Goal: Navigation & Orientation: Find specific page/section

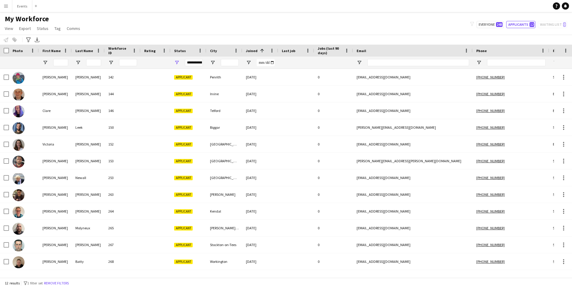
click at [192, 54] on div "Status" at bounding box center [185, 50] width 22 height 9
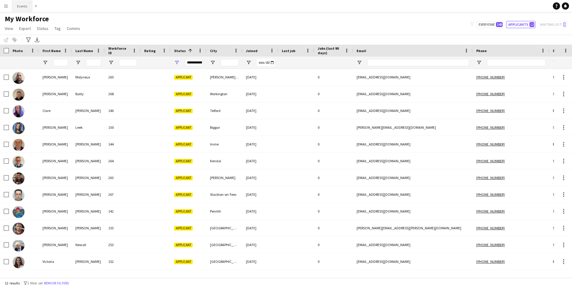
drag, startPoint x: 22, startPoint y: 1, endPoint x: 22, endPoint y: 9, distance: 7.5
click at [22, 2] on button "Events Close" at bounding box center [22, 6] width 20 height 12
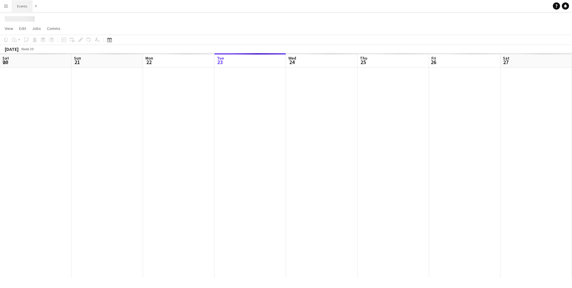
scroll to position [0, 143]
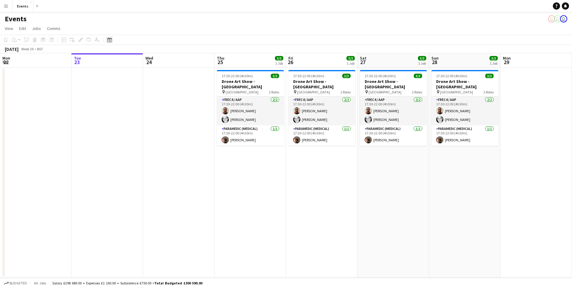
click at [110, 40] on icon "Date picker" at bounding box center [109, 39] width 5 height 5
click at [159, 60] on span "Next month" at bounding box center [158, 60] width 12 height 12
click at [144, 89] on span "3" at bounding box center [142, 91] width 7 height 7
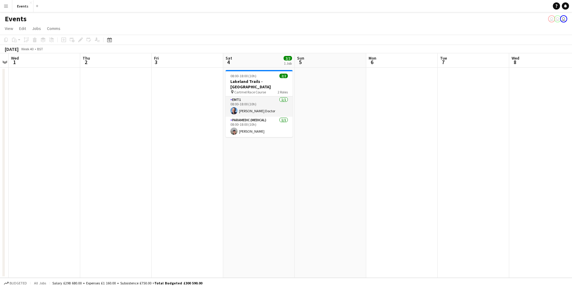
scroll to position [0, 208]
click at [287, 173] on app-calendar-viewport "Sun 28 3/3 1 Job Mon 29 Tue 30 Wed 1 Thu 2 Fri 3 Sat 4 2/2 1 Job Sun 5 Mon 6 Tu…" at bounding box center [286, 165] width 572 height 224
click at [270, 153] on app-date-cell "08:00-18:00 (10h) 2/2 Lakeland Trails - Cartmel pin Cartmel Race Course 2 Roles…" at bounding box center [255, 173] width 71 height 210
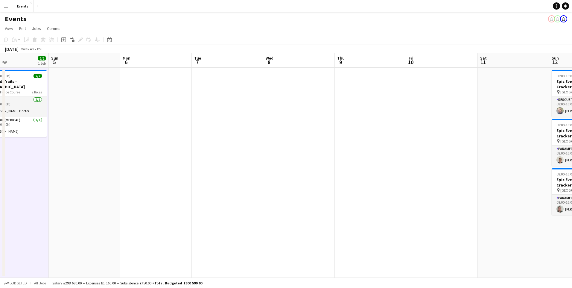
drag, startPoint x: 303, startPoint y: 193, endPoint x: 199, endPoint y: 220, distance: 107.0
click at [13, 187] on app-calendar-viewport "Thu 2 Fri 3 Sat 4 2/2 1 Job Sun 5 Mon 6 Tue 7 Wed 8 Thu 9 Fri 10 Sat 11 Sun 12 …" at bounding box center [286, 165] width 572 height 224
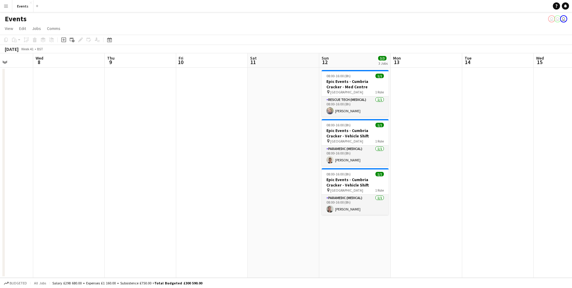
drag, startPoint x: 88, startPoint y: 201, endPoint x: 62, endPoint y: 207, distance: 26.8
click at [101, 203] on app-calendar-viewport "Sun 5 Mon 6 Tue 7 Wed 8 Thu 9 Fri 10 Sat 11 Sun 12 3/3 3 Jobs Mon 13 Tue 14 Wed…" at bounding box center [286, 165] width 572 height 224
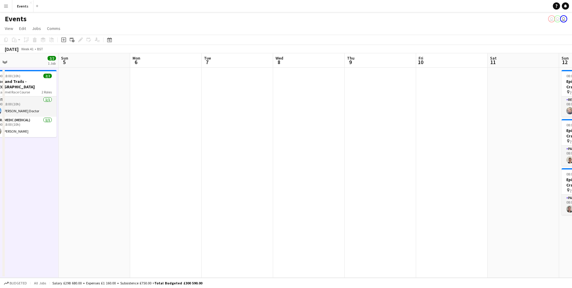
drag, startPoint x: 50, startPoint y: 208, endPoint x: 289, endPoint y: 200, distance: 239.5
click at [289, 200] on app-calendar-viewport "Thu 2 Fri 3 Sat 4 2/2 1 Job Sun 5 Mon 6 Tue 7 Wed 8 Thu 9 Fri 10 Sat 11 Sun 12 …" at bounding box center [286, 165] width 572 height 224
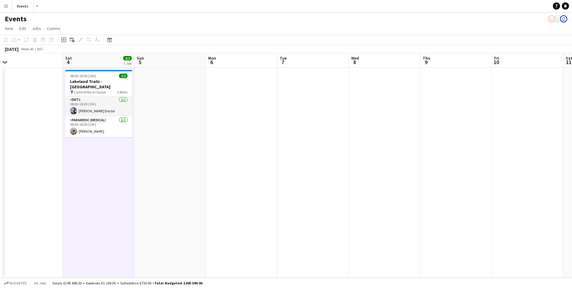
scroll to position [0, 157]
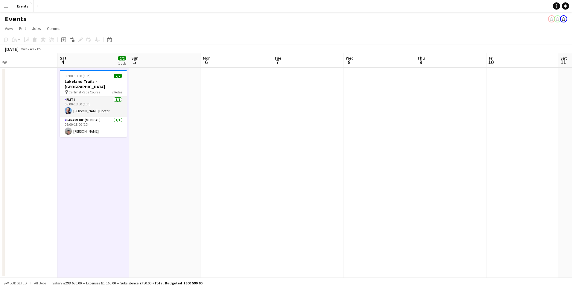
drag, startPoint x: 122, startPoint y: 212, endPoint x: 193, endPoint y: 214, distance: 71.0
click at [193, 214] on app-calendar-viewport "Wed 1 Thu 2 Fri 3 Sat 4 2/2 1 Job Sun 5 Mon 6 Tue 7 Wed 8 Thu 9 Fri 10 Sat 11 S…" at bounding box center [286, 165] width 572 height 224
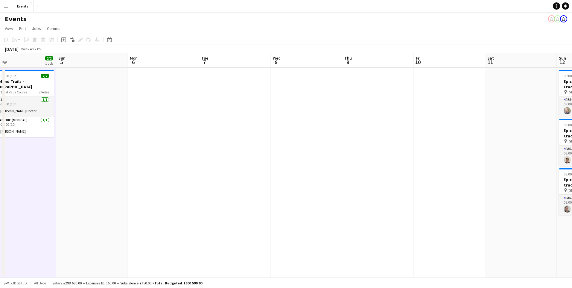
scroll to position [0, 231]
drag, startPoint x: 293, startPoint y: 208, endPoint x: 220, endPoint y: 217, distance: 74.5
click at [220, 217] on app-calendar-viewport "Wed 1 Thu 2 Fri 3 Sat 4 2/2 1 Job Sun 5 Mon 6 Tue 7 Wed 8 Thu 9 Fri 10 Sat 11 S…" at bounding box center [286, 165] width 572 height 224
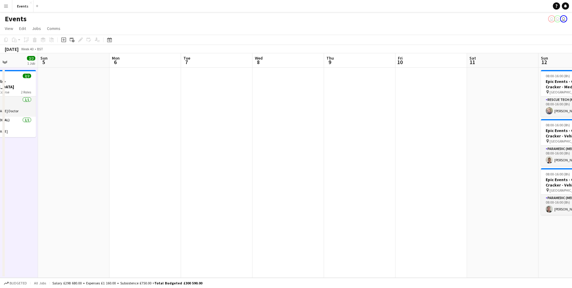
drag, startPoint x: 281, startPoint y: 222, endPoint x: 193, endPoint y: 218, distance: 88.6
click at [193, 218] on app-calendar-viewport "Thu 2 Fri 3 Sat 4 2/2 1 Job Sun 5 Mon 6 Tue 7 Wed 8 Thu 9 Fri 10 Sat 11 Sun 12 …" at bounding box center [286, 165] width 572 height 224
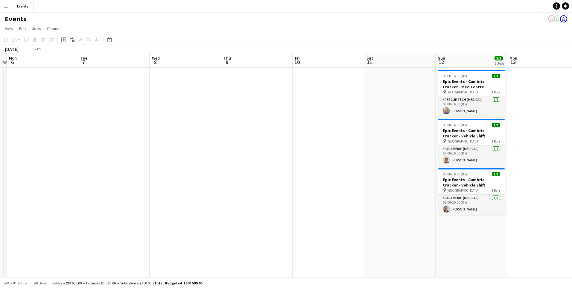
scroll to position [0, 229]
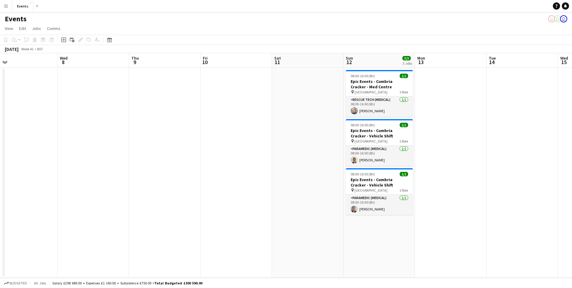
drag, startPoint x: 367, startPoint y: 226, endPoint x: 244, endPoint y: 224, distance: 123.6
click at [244, 224] on app-calendar-viewport "Sat 4 2/2 1 Job Sun 5 Mon 6 Tue 7 Wed 8 Thu 9 Fri 10 Sat 11 Sun 12 3/3 3 Jobs M…" at bounding box center [286, 165] width 572 height 224
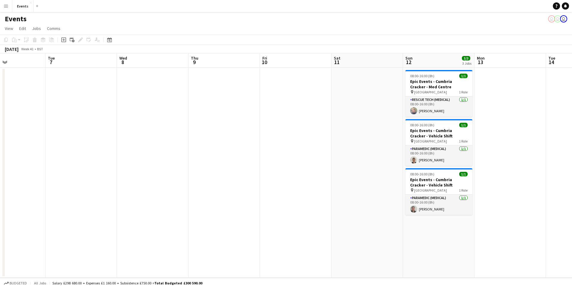
drag, startPoint x: 203, startPoint y: 220, endPoint x: 263, endPoint y: 214, distance: 60.1
click at [263, 214] on app-calendar-viewport "Sat 4 2/2 1 Job Sun 5 Mon 6 Tue 7 Wed 8 Thu 9 Fri 10 Sat 11 Sun 12 3/3 3 Jobs M…" at bounding box center [286, 165] width 572 height 224
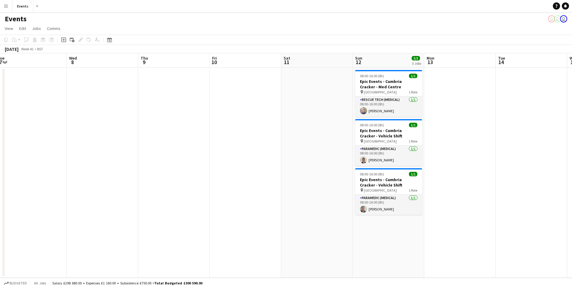
drag, startPoint x: 262, startPoint y: 214, endPoint x: 194, endPoint y: 201, distance: 69.3
click at [194, 201] on app-calendar-viewport "Sat 4 2/2 1 Job Sun 5 Mon 6 Tue 7 Wed 8 Thu 9 Fri 10 Sat 11 Sun 12 3/3 3 Jobs M…" at bounding box center [286, 165] width 572 height 224
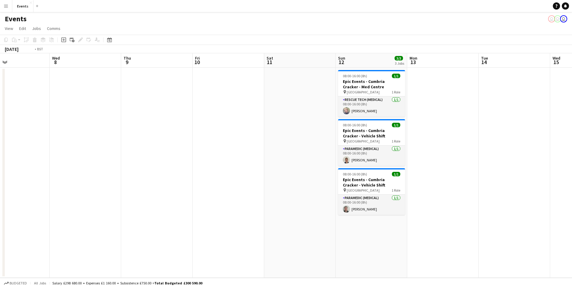
scroll to position [0, 183]
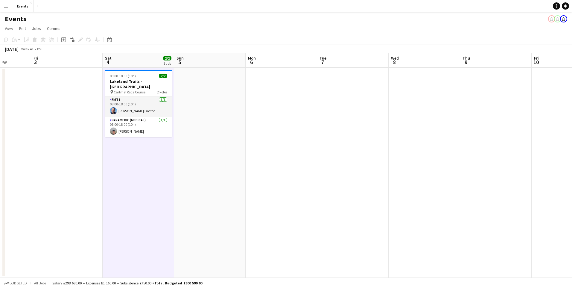
drag, startPoint x: 149, startPoint y: 115, endPoint x: 448, endPoint y: 108, distance: 299.2
click at [448, 108] on app-calendar-viewport "Tue 30 Wed 1 Thu 2 Fri 3 Sat 4 2/2 1 Job Sun 5 Mon 6 Tue 7 Wed 8 Thu 9 Fri 10 S…" at bounding box center [286, 165] width 572 height 224
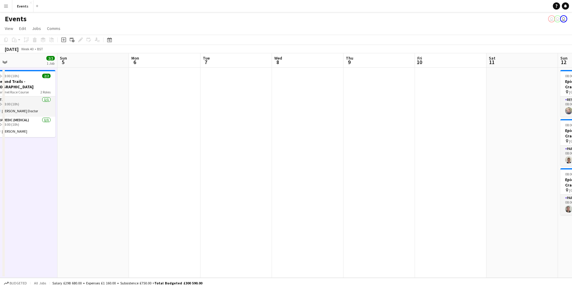
drag, startPoint x: 192, startPoint y: 162, endPoint x: 77, endPoint y: 172, distance: 115.0
click at [77, 172] on app-calendar-viewport "Wed 1 Thu 2 Fri 3 Sat 4 2/2 1 Job Sun 5 Mon 6 Tue 7 Wed 8 Thu 9 Fri 10 Sat 11 S…" at bounding box center [286, 165] width 572 height 224
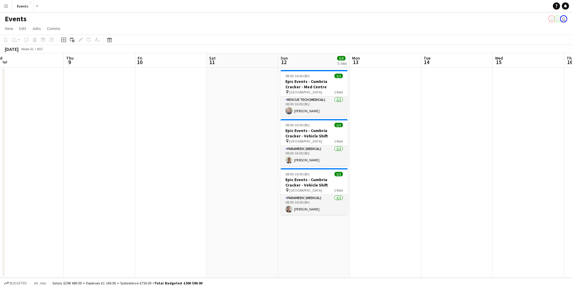
drag, startPoint x: 436, startPoint y: 166, endPoint x: 157, endPoint y: 164, distance: 279.4
click at [158, 162] on app-calendar-viewport "Sun 5 Mon 6 Tue 7 Wed 8 Thu 9 Fri 10 Sat 11 Sun 12 3/3 3 Jobs Mon 13 Tue 14 Wed…" at bounding box center [286, 165] width 572 height 224
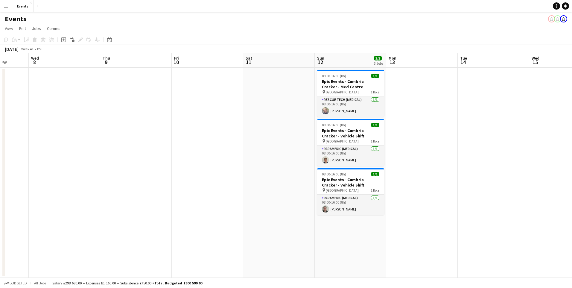
drag, startPoint x: 140, startPoint y: 152, endPoint x: 119, endPoint y: 161, distance: 23.0
click at [174, 157] on app-calendar-viewport "Sun 5 Mon 6 Tue 7 Wed 8 Thu 9 Fri 10 Sat 11 Sun 12 3/3 3 Jobs Mon 13 Tue 14 Wed…" at bounding box center [286, 165] width 572 height 224
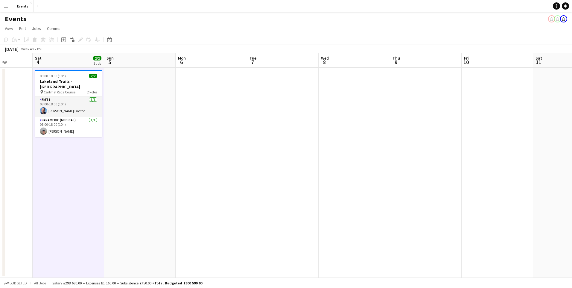
drag, startPoint x: 119, startPoint y: 161, endPoint x: 113, endPoint y: 157, distance: 7.1
click at [405, 163] on app-calendar-viewport "Wed 1 Thu 2 Fri 3 Sat 4 2/2 1 Job Sun 5 Mon 6 Tue 7 Wed 8 Thu 9 Fri 10 Sat 11 S…" at bounding box center [286, 165] width 572 height 224
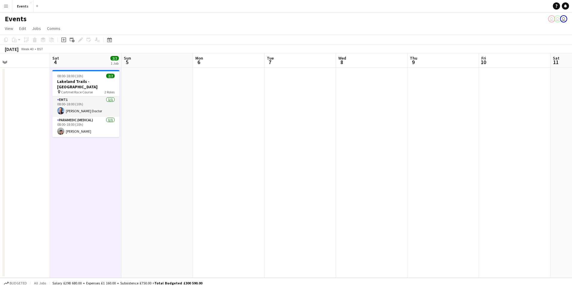
scroll to position [0, 153]
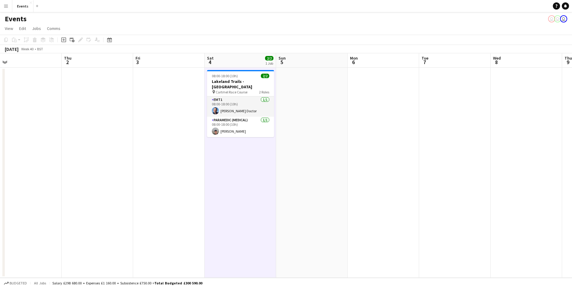
drag, startPoint x: 113, startPoint y: 157, endPoint x: 290, endPoint y: 147, distance: 177.1
click at [290, 147] on app-calendar-viewport "Mon 29 Tue 30 Wed 1 Thu 2 Fri 3 Sat 4 2/2 1 Job Sun 5 Mon 6 Tue 7 Wed 8 Thu 9 F…" at bounding box center [286, 165] width 572 height 224
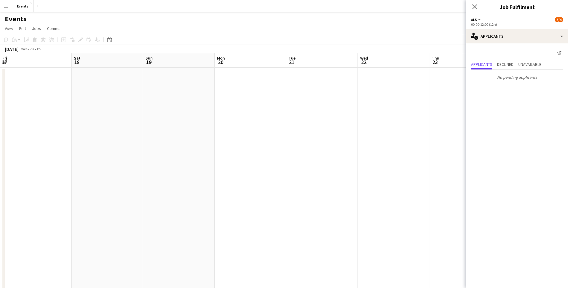
scroll to position [2, 0]
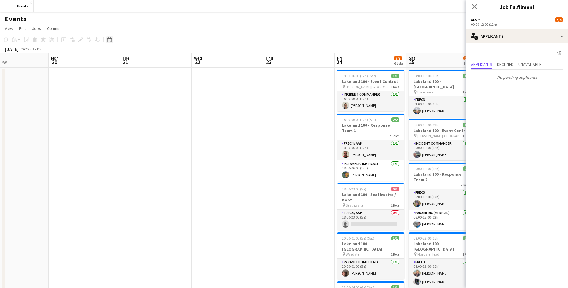
click at [110, 41] on icon at bounding box center [110, 40] width 2 height 2
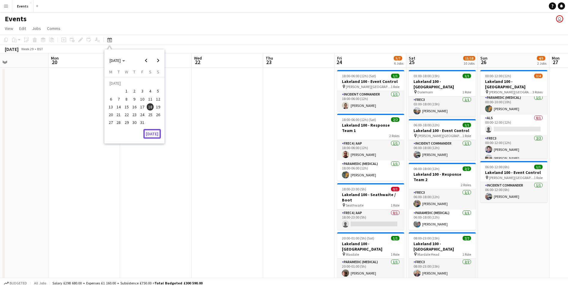
click at [153, 135] on button "[DATE]" at bounding box center [151, 134] width 17 height 10
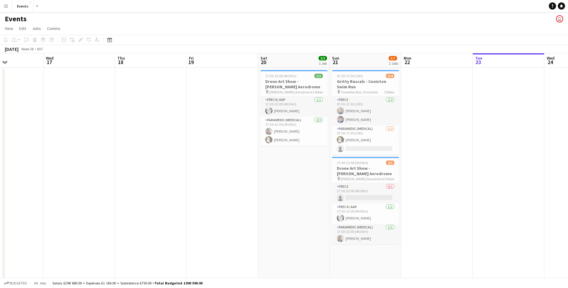
drag, startPoint x: 312, startPoint y: 179, endPoint x: 425, endPoint y: 191, distance: 112.8
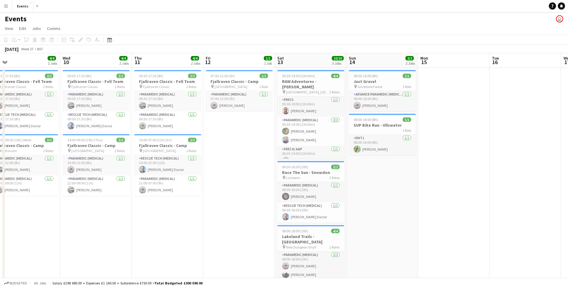
drag, startPoint x: 191, startPoint y: 182, endPoint x: 444, endPoint y: 201, distance: 253.5
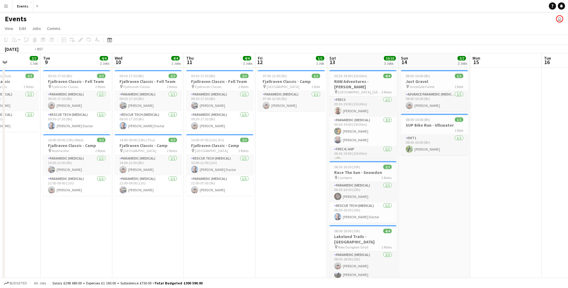
drag, startPoint x: 381, startPoint y: 205, endPoint x: 503, endPoint y: 212, distance: 122.0
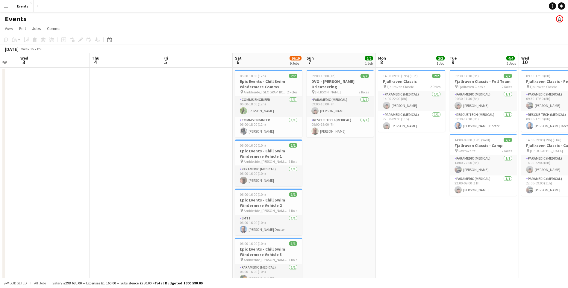
scroll to position [0, 125]
drag, startPoint x: 145, startPoint y: 191, endPoint x: 265, endPoint y: 200, distance: 120.5
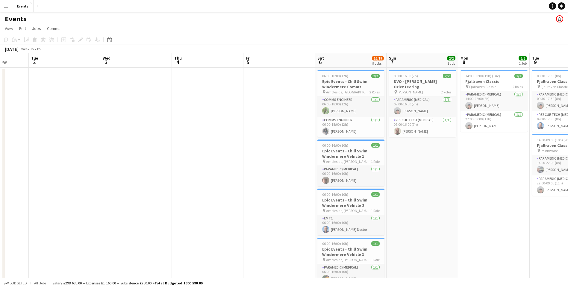
drag, startPoint x: 77, startPoint y: 185, endPoint x: 165, endPoint y: 206, distance: 89.5
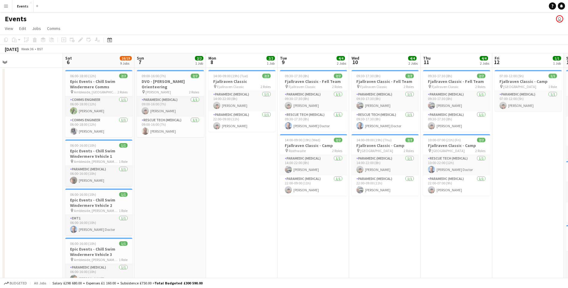
drag, startPoint x: 433, startPoint y: 238, endPoint x: 247, endPoint y: 226, distance: 185.9
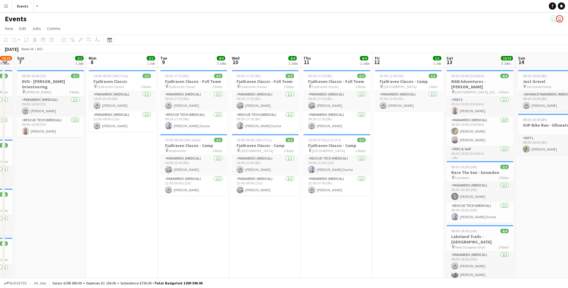
scroll to position [0, 208]
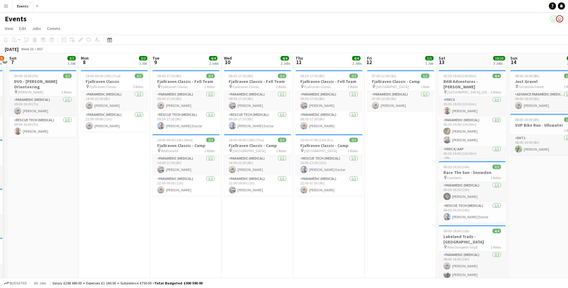
drag, startPoint x: 389, startPoint y: 247, endPoint x: 212, endPoint y: 231, distance: 177.5
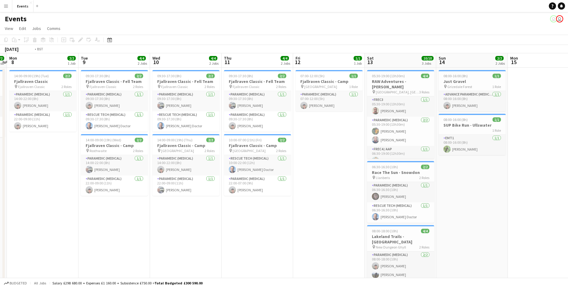
scroll to position [0, 232]
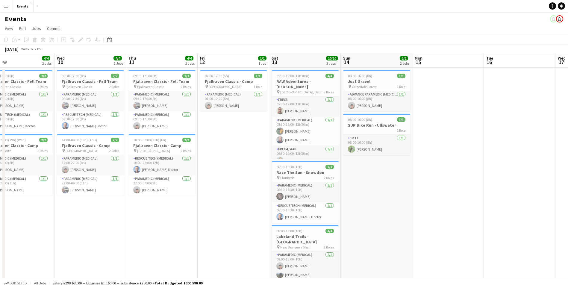
drag, startPoint x: 356, startPoint y: 211, endPoint x: 263, endPoint y: 198, distance: 94.5
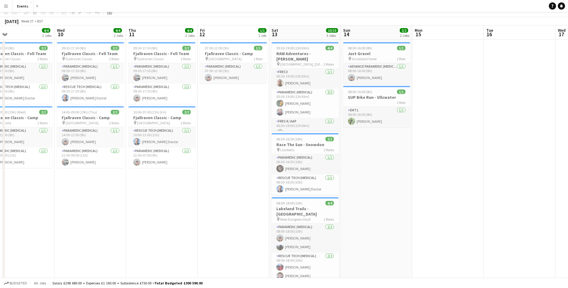
scroll to position [0, 0]
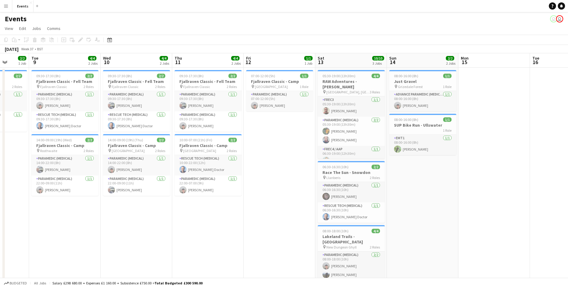
drag, startPoint x: 176, startPoint y: 202, endPoint x: 220, endPoint y: 197, distance: 44.5
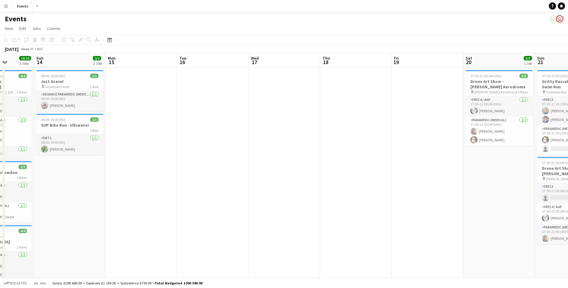
drag, startPoint x: 434, startPoint y: 197, endPoint x: 264, endPoint y: 217, distance: 171.0
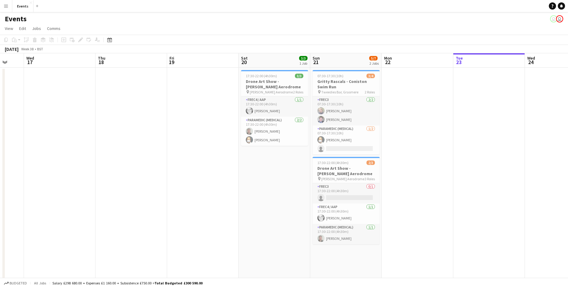
scroll to position [0, 181]
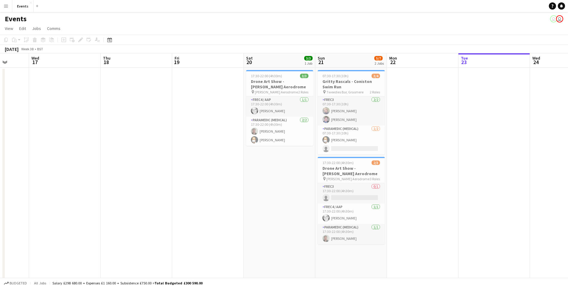
drag, startPoint x: 340, startPoint y: 220, endPoint x: 136, endPoint y: 223, distance: 204.0
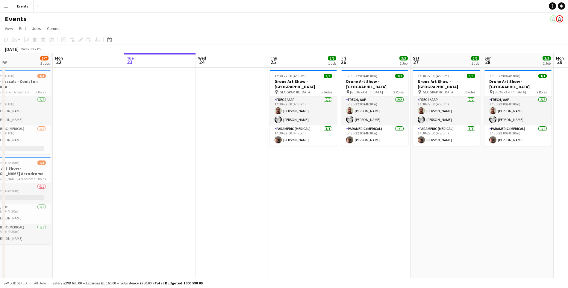
drag, startPoint x: 441, startPoint y: 163, endPoint x: 105, endPoint y: 169, distance: 336.0
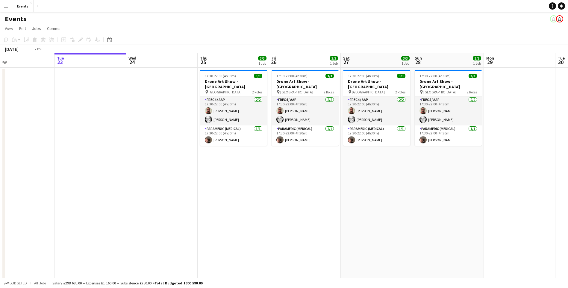
drag, startPoint x: 402, startPoint y: 210, endPoint x: 265, endPoint y: 210, distance: 137.3
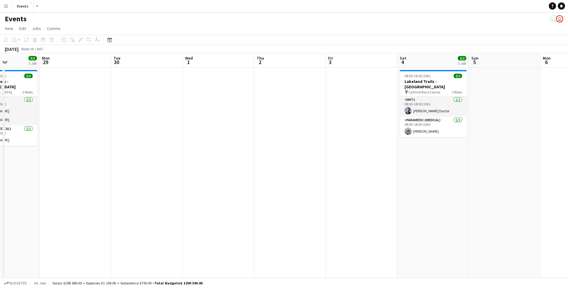
scroll to position [0, 175]
drag, startPoint x: 438, startPoint y: 195, endPoint x: 66, endPoint y: 207, distance: 372.3
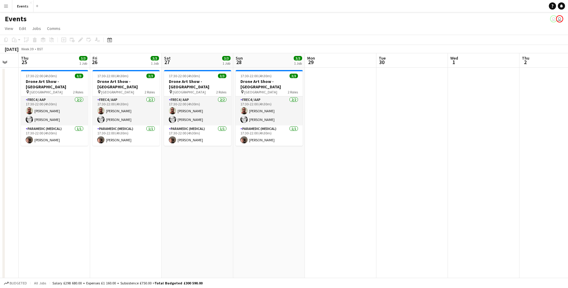
drag, startPoint x: 392, startPoint y: 144, endPoint x: 424, endPoint y: 150, distance: 32.0
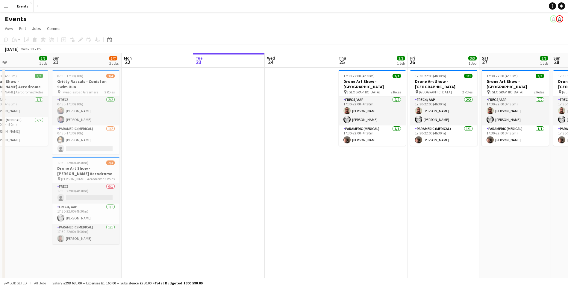
drag, startPoint x: 384, startPoint y: 144, endPoint x: 481, endPoint y: 118, distance: 100.6
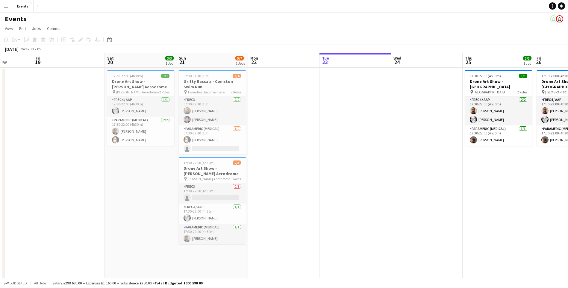
drag, startPoint x: 191, startPoint y: 168, endPoint x: 388, endPoint y: 135, distance: 199.8
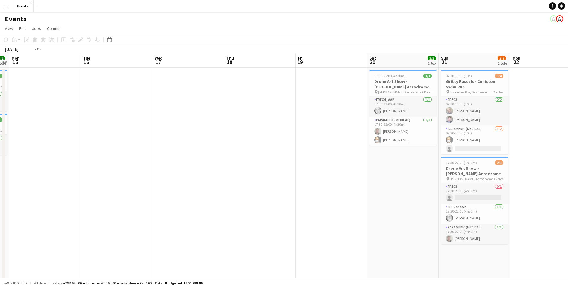
drag, startPoint x: 153, startPoint y: 151, endPoint x: 517, endPoint y: 95, distance: 368.1
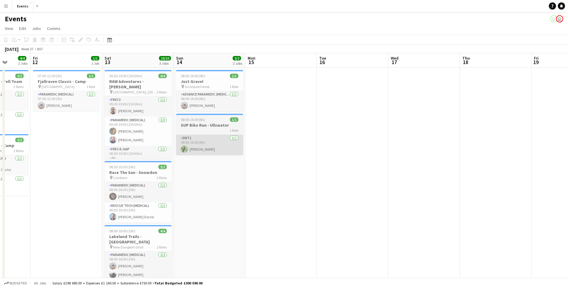
drag, startPoint x: 198, startPoint y: 140, endPoint x: 213, endPoint y: 150, distance: 18.0
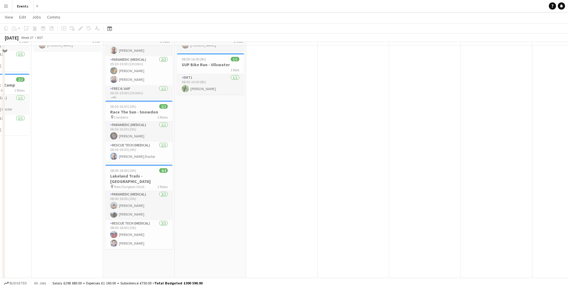
scroll to position [0, 0]
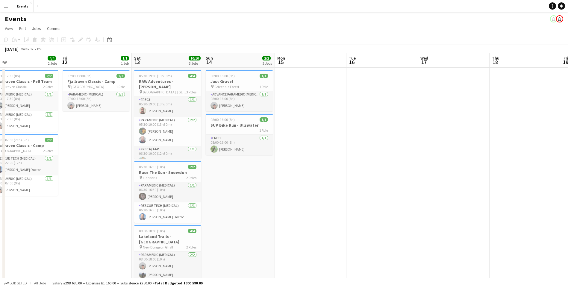
drag, startPoint x: 45, startPoint y: 193, endPoint x: 141, endPoint y: 194, distance: 95.1
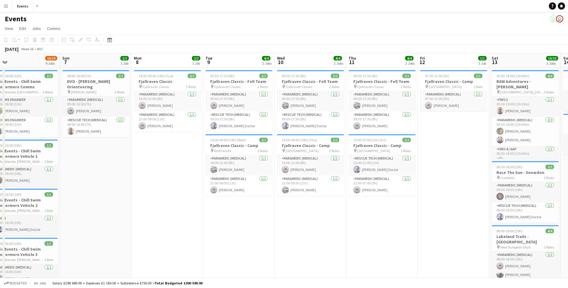
drag, startPoint x: 71, startPoint y: 204, endPoint x: 214, endPoint y: 211, distance: 142.9
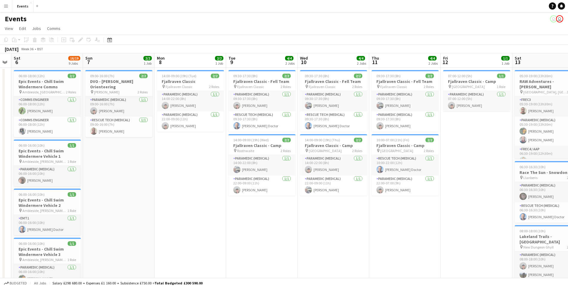
scroll to position [0, 128]
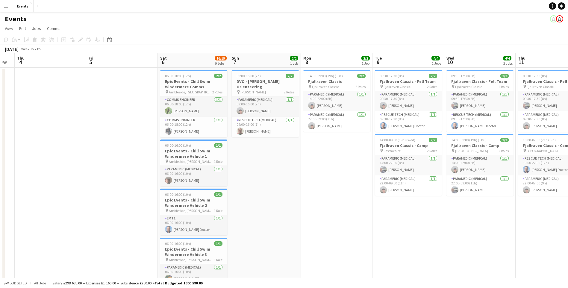
drag, startPoint x: 191, startPoint y: 210, endPoint x: 354, endPoint y: 220, distance: 163.6
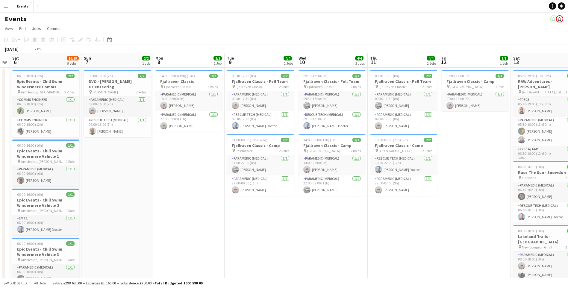
drag, startPoint x: 398, startPoint y: 243, endPoint x: 10, endPoint y: 214, distance: 388.8
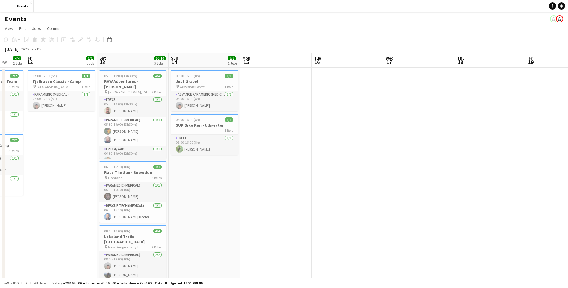
drag, startPoint x: 367, startPoint y: 257, endPoint x: 4, endPoint y: 240, distance: 363.6
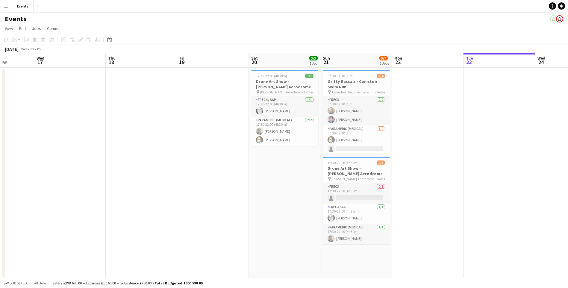
drag, startPoint x: 276, startPoint y: 250, endPoint x: 174, endPoint y: 246, distance: 101.5
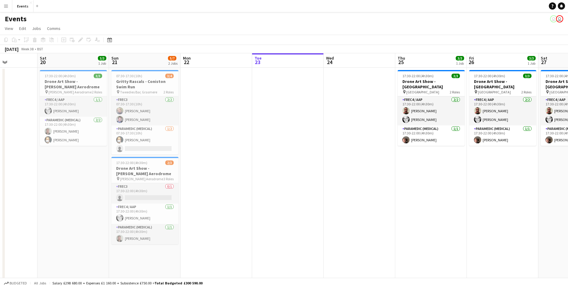
drag, startPoint x: 491, startPoint y: 194, endPoint x: 175, endPoint y: 222, distance: 316.5
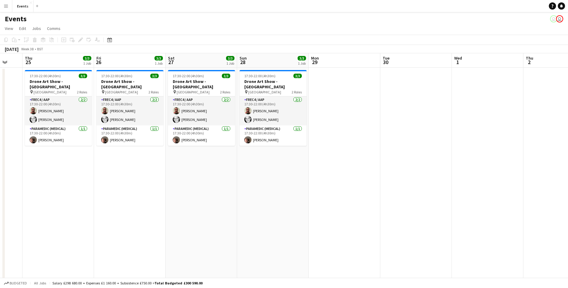
drag, startPoint x: 376, startPoint y: 235, endPoint x: 76, endPoint y: 216, distance: 301.2
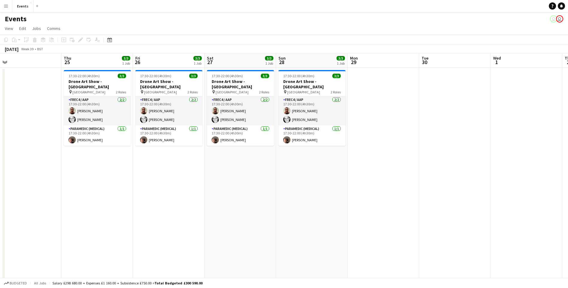
drag, startPoint x: 335, startPoint y: 218, endPoint x: 372, endPoint y: 174, distance: 57.4
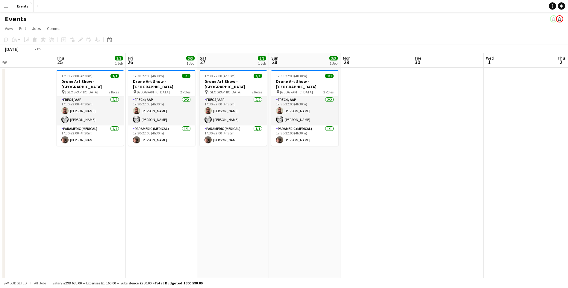
drag, startPoint x: 161, startPoint y: 185, endPoint x: 444, endPoint y: 171, distance: 283.7
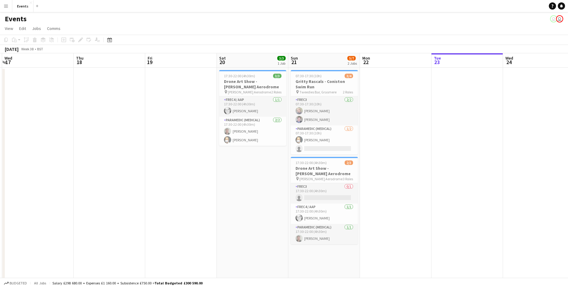
scroll to position [0, 173]
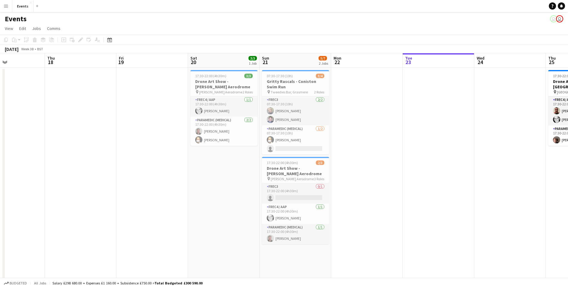
drag, startPoint x: 185, startPoint y: 155, endPoint x: 348, endPoint y: 156, distance: 163.3
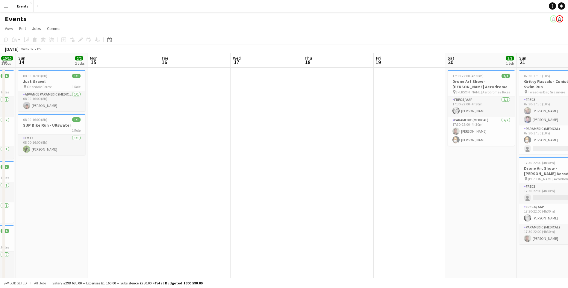
drag, startPoint x: 48, startPoint y: 176, endPoint x: 279, endPoint y: 212, distance: 233.5
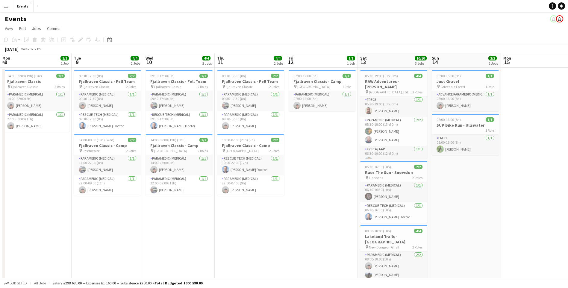
drag, startPoint x: 48, startPoint y: 193, endPoint x: 453, endPoint y: 206, distance: 405.0
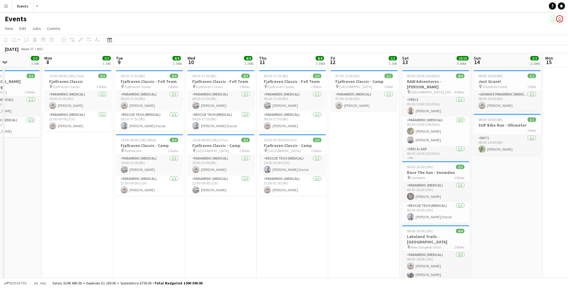
scroll to position [0, 172]
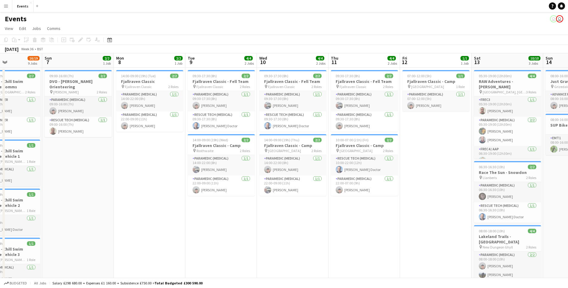
drag, startPoint x: 50, startPoint y: 177, endPoint x: 169, endPoint y: 185, distance: 119.1
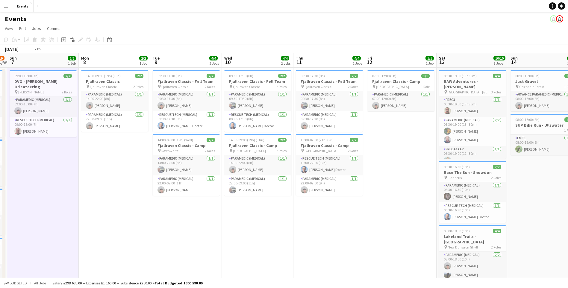
scroll to position [0, 195]
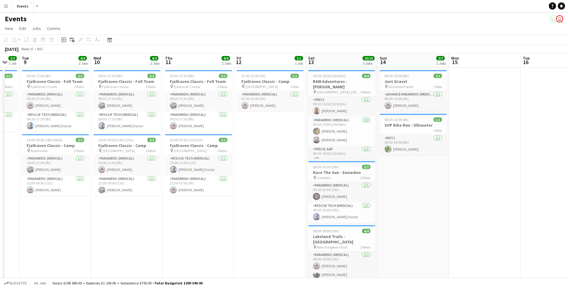
drag, startPoint x: 384, startPoint y: 249, endPoint x: 220, endPoint y: 221, distance: 166.7
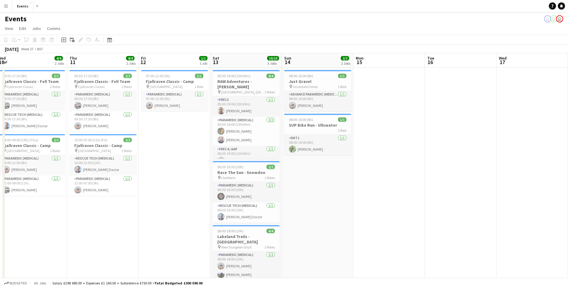
drag, startPoint x: 197, startPoint y: 177, endPoint x: -1, endPoint y: 132, distance: 202.8
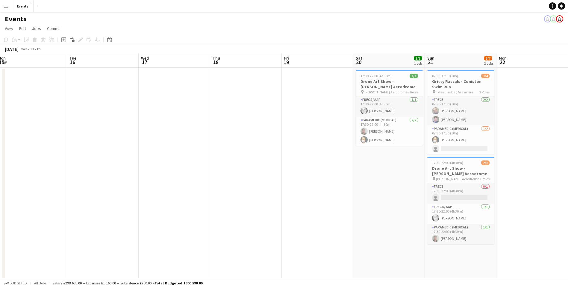
drag, startPoint x: 23, startPoint y: 169, endPoint x: -1, endPoint y: 166, distance: 24.4
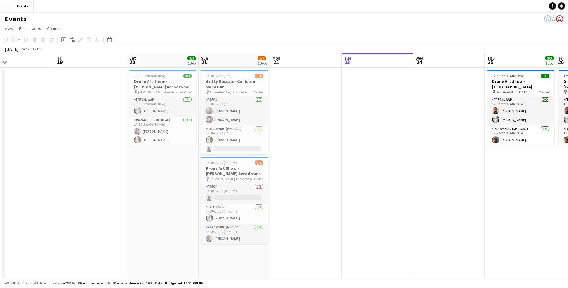
drag, startPoint x: 19, startPoint y: 143, endPoint x: 12, endPoint y: 136, distance: 10.4
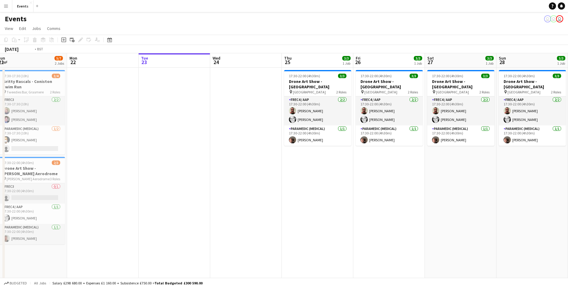
drag, startPoint x: 131, startPoint y: 190, endPoint x: 74, endPoint y: 180, distance: 57.7
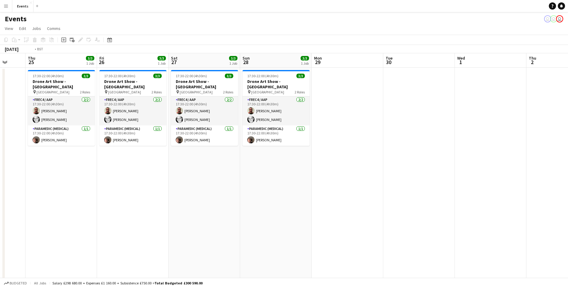
drag, startPoint x: 443, startPoint y: 211, endPoint x: 42, endPoint y: 191, distance: 401.1
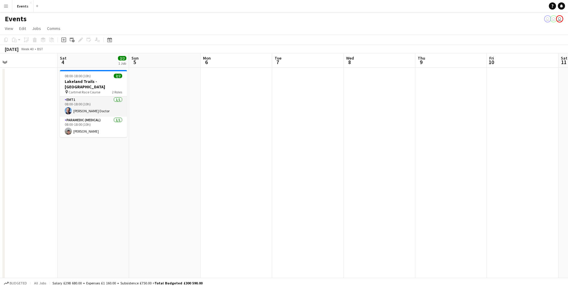
scroll to position [0, 156]
drag, startPoint x: 398, startPoint y: 216, endPoint x: 217, endPoint y: 207, distance: 181.5
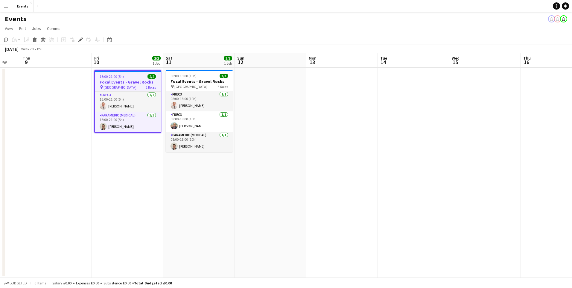
drag, startPoint x: 422, startPoint y: 209, endPoint x: 226, endPoint y: 182, distance: 197.5
click at [226, 182] on app-calendar-viewport "Mon 6 Tue 7 Wed 8 Thu 9 Fri 10 2/2 1 Job Sat 11 3/3 1 Job Sun 12 Mon 13 Tue 14 …" at bounding box center [286, 165] width 572 height 224
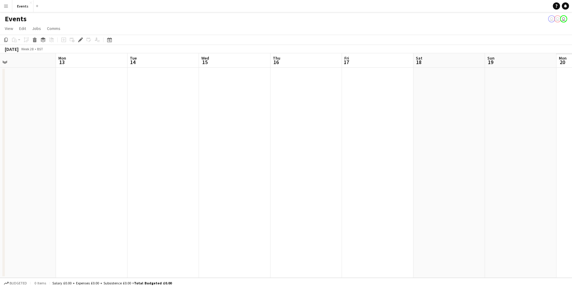
drag, startPoint x: 203, startPoint y: 196, endPoint x: 184, endPoint y: 192, distance: 19.5
click at [184, 192] on app-calendar-viewport "Thu 9 Fri 10 2/2 1 Job Sat 11 3/3 1 Job Sun 12 Mon 13 Tue 14 Wed 15 Thu 16 Fri …" at bounding box center [286, 165] width 572 height 224
drag, startPoint x: 360, startPoint y: 210, endPoint x: 172, endPoint y: 235, distance: 189.8
click at [172, 235] on app-calendar-viewport "Sun 12 Mon 13 Tue 14 Wed 15 Thu 16 Fri 17 Sat 18 Sun 19 Mon 20 Tue 21 Wed 22 Th…" at bounding box center [286, 165] width 572 height 224
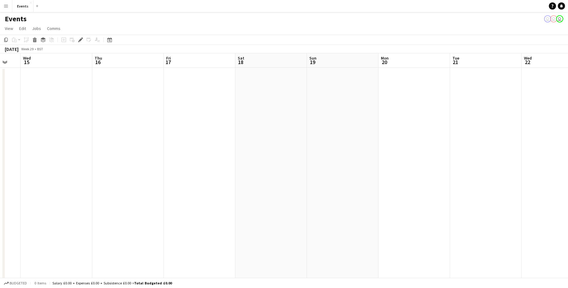
drag, startPoint x: 287, startPoint y: 220, endPoint x: 83, endPoint y: 220, distance: 203.7
click at [83, 220] on app-calendar-viewport "Sun 12 Mon 13 Tue 14 Wed 15 Thu 16 Fri 17 Sat 18 Sun 19 Mon 20 Tue 21 Wed 22 Th…" at bounding box center [284, 225] width 568 height 344
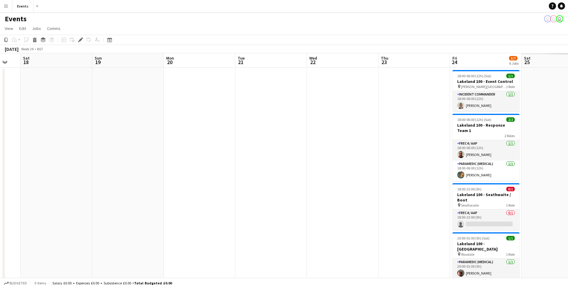
scroll to position [0, 194]
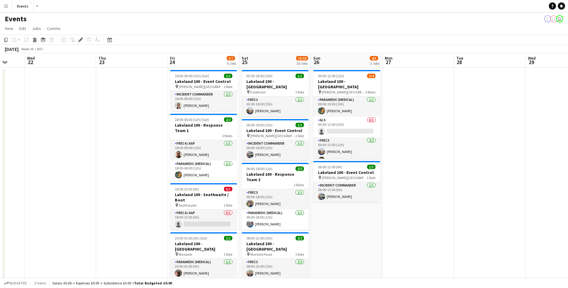
drag, startPoint x: 317, startPoint y: 187, endPoint x: 35, endPoint y: 194, distance: 281.9
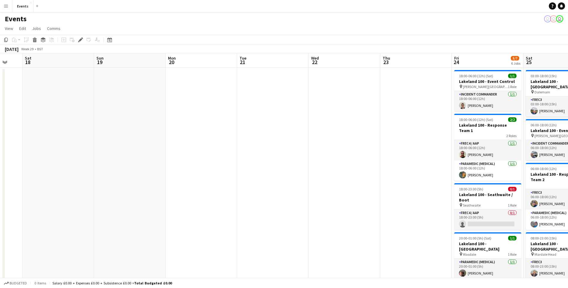
drag, startPoint x: 31, startPoint y: 198, endPoint x: 315, endPoint y: 198, distance: 283.9
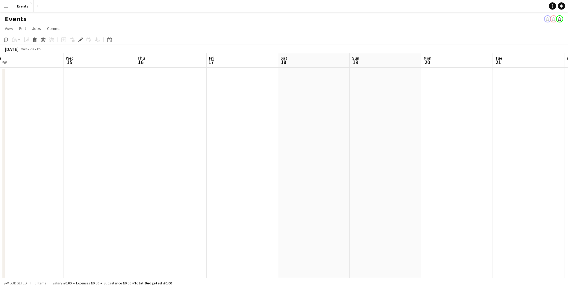
scroll to position [0, 173]
drag, startPoint x: 99, startPoint y: 67, endPoint x: 289, endPoint y: 38, distance: 192.8
